Goal: Task Accomplishment & Management: Complete application form

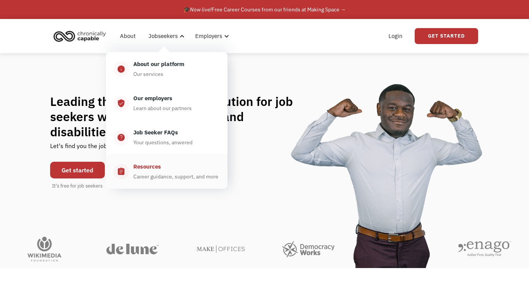
click at [140, 171] on div "Resources" at bounding box center [147, 166] width 28 height 9
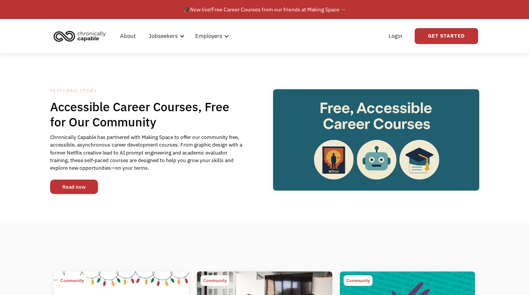
click at [79, 186] on link "Read now" at bounding box center [74, 187] width 48 height 14
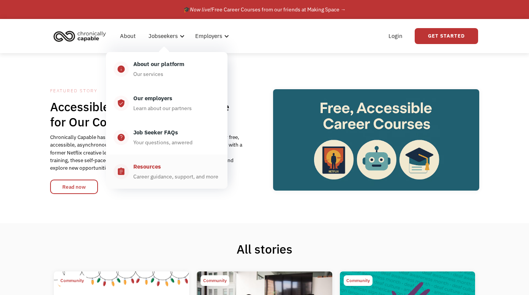
click at [154, 171] on div "Resources" at bounding box center [147, 166] width 28 height 9
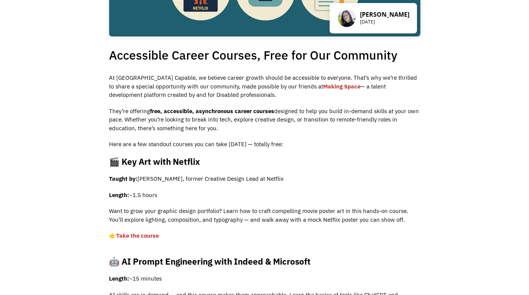
scroll to position [267, 0]
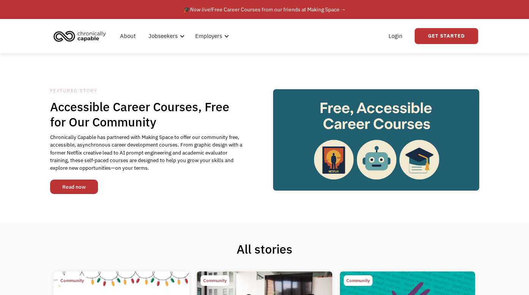
click at [85, 183] on link "Read now" at bounding box center [74, 187] width 48 height 14
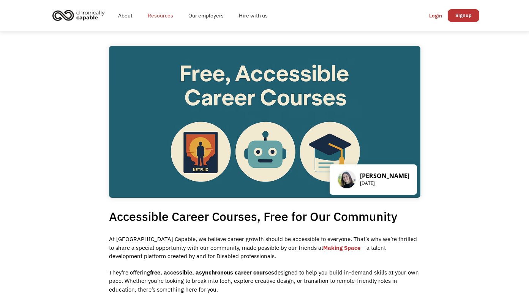
click at [163, 15] on link "Resources" at bounding box center [160, 15] width 41 height 24
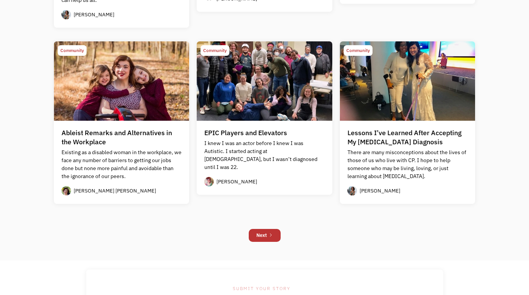
scroll to position [800, 0]
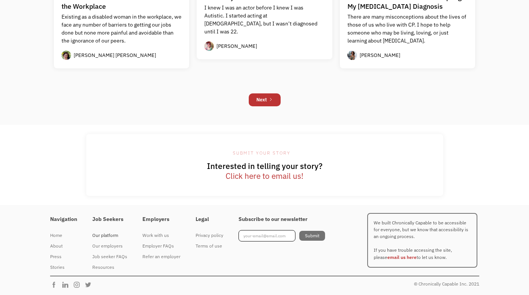
click at [107, 237] on div "Our platform" at bounding box center [109, 235] width 35 height 9
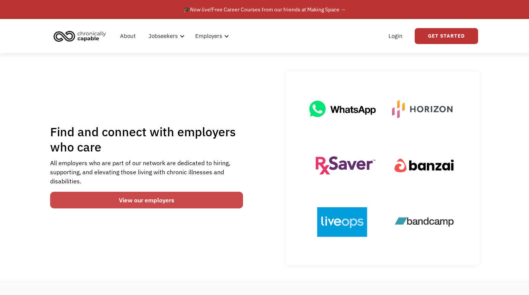
click at [152, 206] on link "View our employers" at bounding box center [146, 200] width 193 height 17
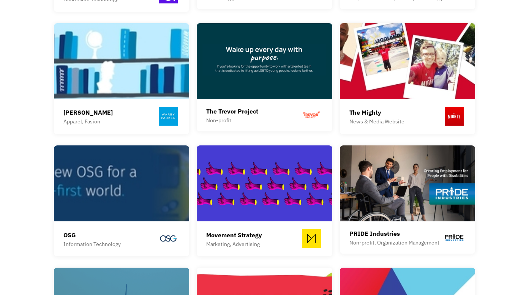
scroll to position [689, 0]
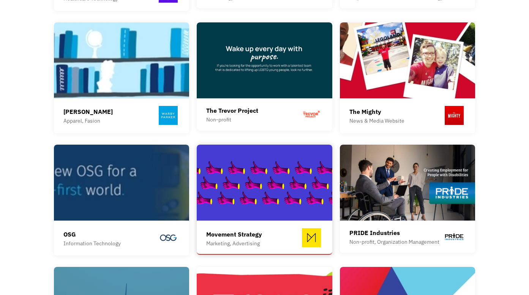
click at [260, 189] on img at bounding box center [265, 183] width 136 height 76
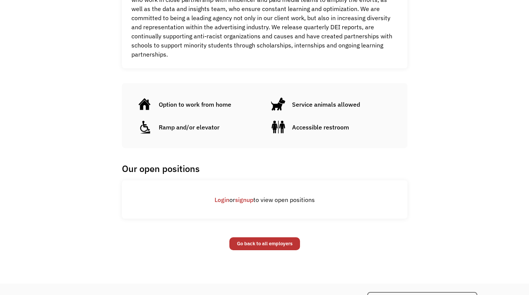
scroll to position [462, 0]
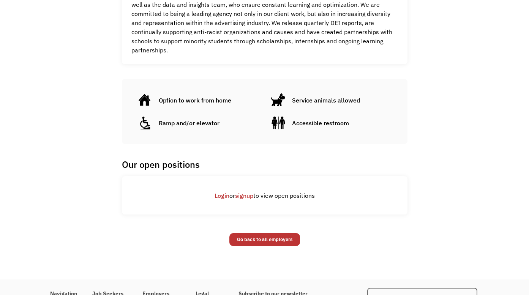
click at [222, 192] on link "Login" at bounding box center [222, 196] width 15 height 8
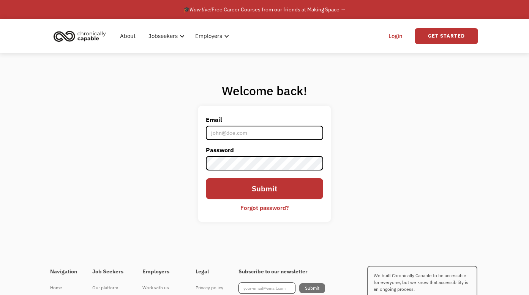
click at [221, 132] on input "Email" at bounding box center [264, 133] width 117 height 14
type input "c.luoma@comcast.net"
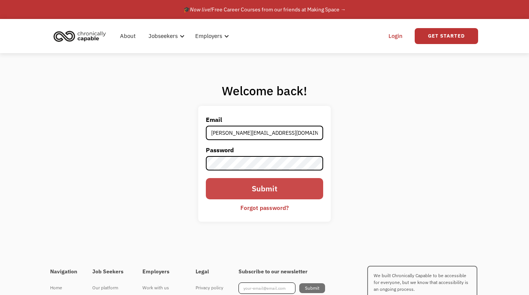
click at [274, 190] on input "Submit" at bounding box center [264, 188] width 117 height 21
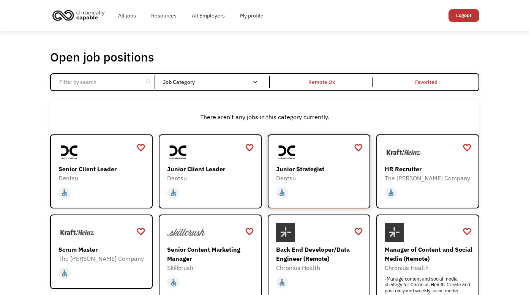
click at [302, 173] on div "Junior Strategist" at bounding box center [320, 168] width 88 height 9
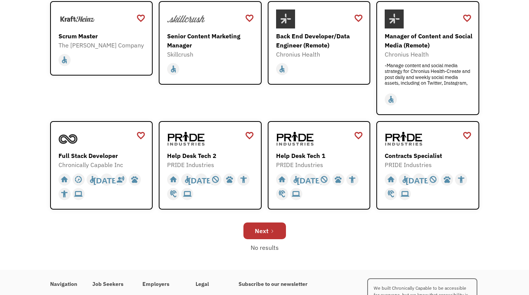
scroll to position [214, 0]
click at [266, 231] on div "Next" at bounding box center [262, 230] width 14 height 9
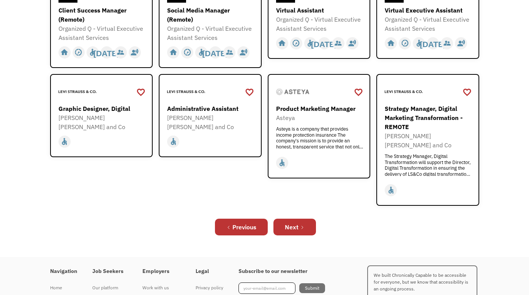
scroll to position [258, 0]
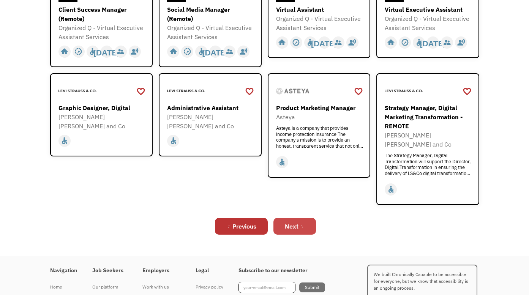
click at [295, 222] on div "Next" at bounding box center [292, 226] width 14 height 9
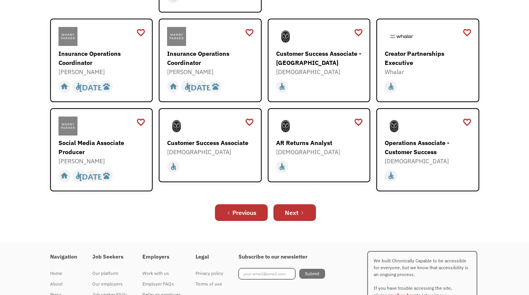
scroll to position [283, 0]
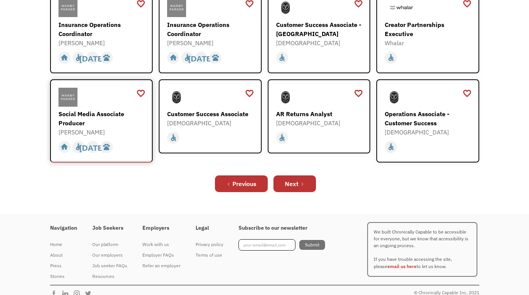
click at [78, 109] on div "Social Media Associate Producer" at bounding box center [102, 118] width 88 height 18
click at [291, 179] on div "Next" at bounding box center [292, 183] width 14 height 9
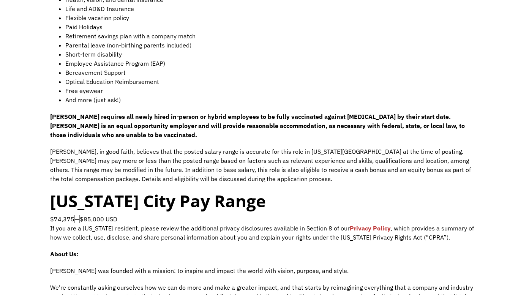
scroll to position [621, 0]
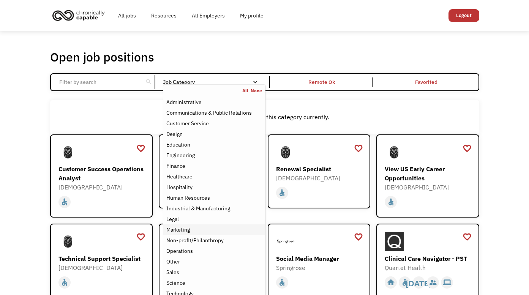
click at [189, 228] on div "Marketing" at bounding box center [178, 229] width 24 height 9
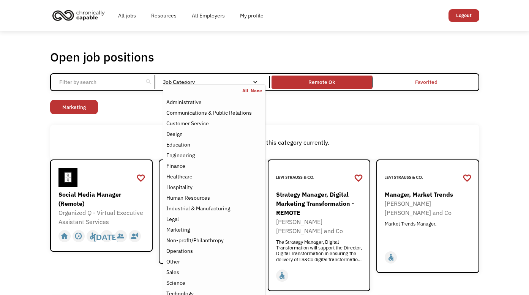
click at [317, 87] on link "Remote Ok" at bounding box center [322, 82] width 104 height 16
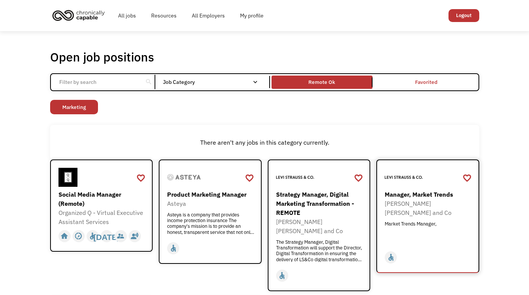
click at [419, 201] on div "[PERSON_NAME] [PERSON_NAME] and Co" at bounding box center [429, 208] width 88 height 18
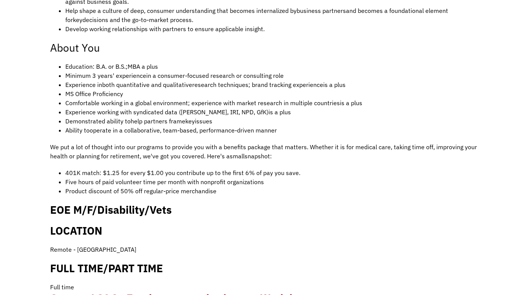
scroll to position [595, 0]
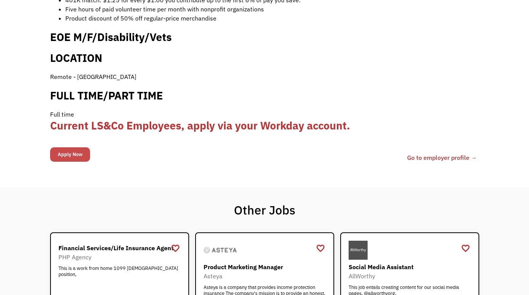
click at [66, 148] on input "Apply Now" at bounding box center [70, 154] width 40 height 14
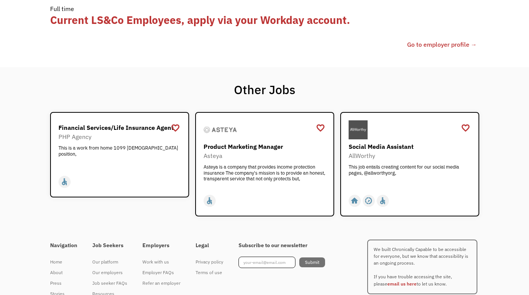
scroll to position [725, 0]
click at [382, 142] on div "Social Media Assistant" at bounding box center [411, 146] width 124 height 9
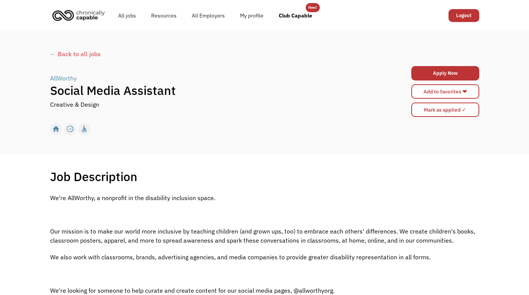
click at [367, 135] on div "home slow_motion_video accessible [DATE] not_interested supervisor_account reco…" at bounding box center [264, 129] width 429 height 14
click at [442, 75] on link "Apply Now" at bounding box center [445, 73] width 68 height 14
